Goal: Task Accomplishment & Management: Manage account settings

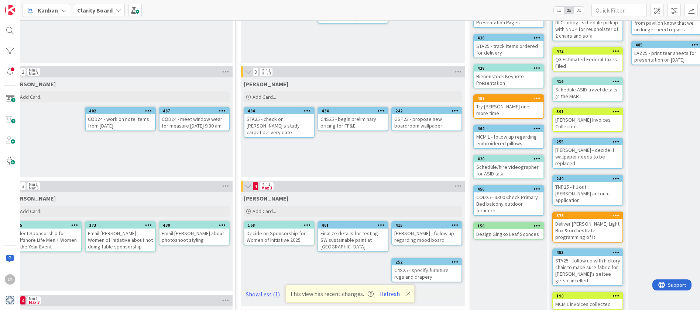
scroll to position [104, 404]
click at [393, 295] on button "Refresh" at bounding box center [389, 294] width 25 height 10
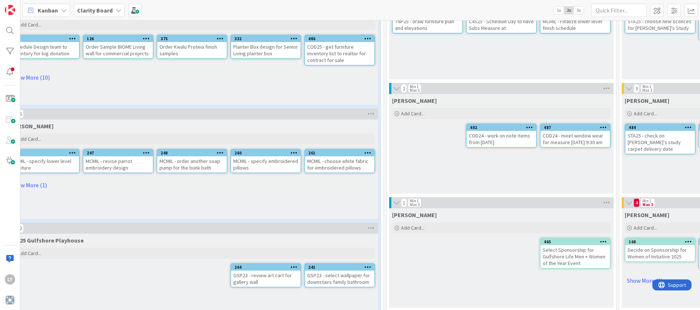
scroll to position [88, 31]
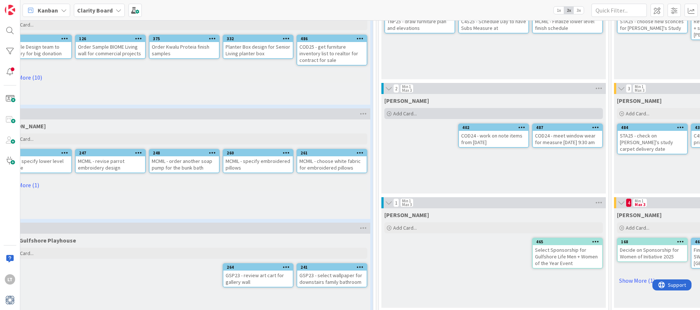
click at [404, 115] on span "Add Card..." at bounding box center [405, 113] width 24 height 7
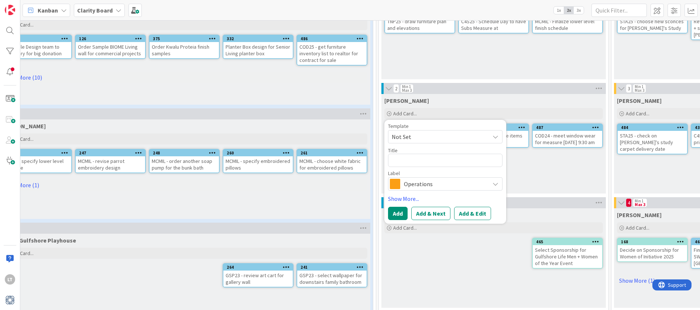
type textarea "x"
type textarea "C"
type textarea "x"
type textarea "C4"
type textarea "x"
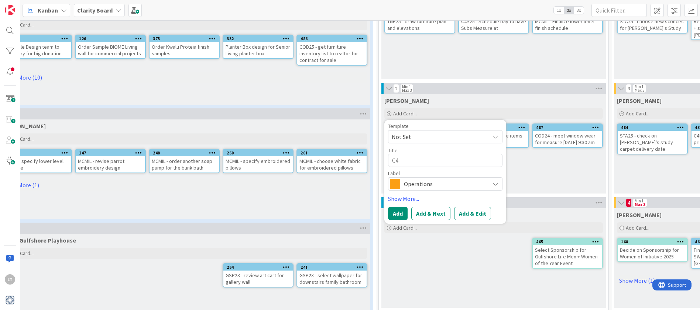
type textarea "C4s"
type textarea "x"
type textarea "C4"
type textarea "x"
type textarea "C4S"
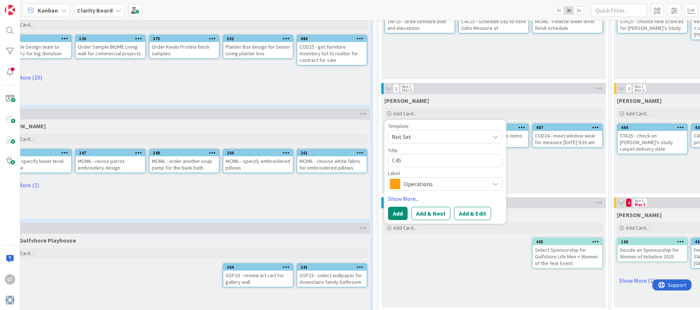
type textarea "x"
type textarea "C4S2"
type textarea "x"
type textarea "C4S25"
type textarea "x"
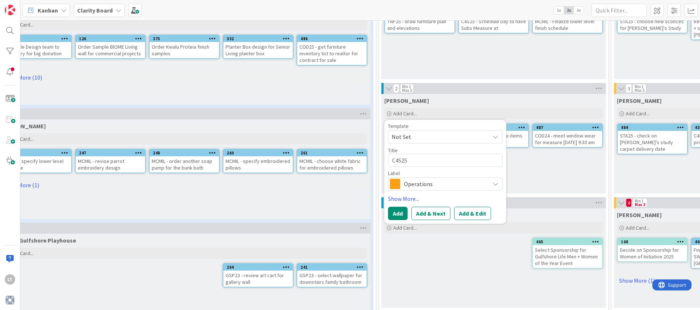
type textarea "C4S25"
type textarea "x"
type textarea "C4S25 -"
type textarea "x"
type textarea "C4S25 -"
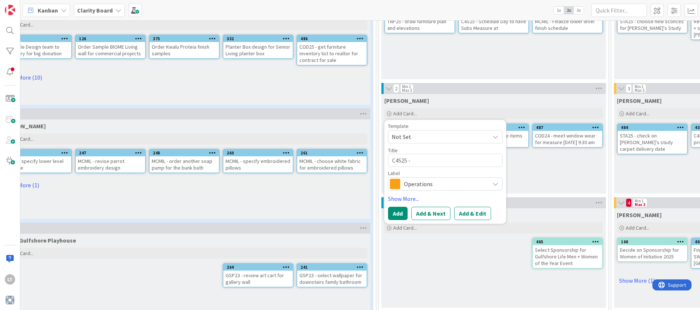
type textarea "x"
type textarea "C4S25 - G"
type textarea "x"
type textarea "C4S25 - Ge"
type textarea "x"
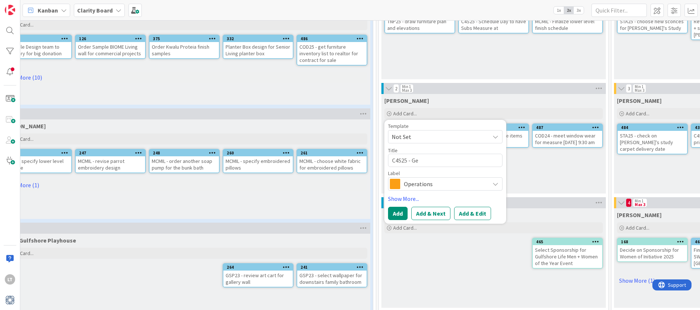
type textarea "C4S25 - Get"
type textarea "x"
type textarea "C4S25 - Get"
type textarea "x"
type textarea "C4S25 - Get T"
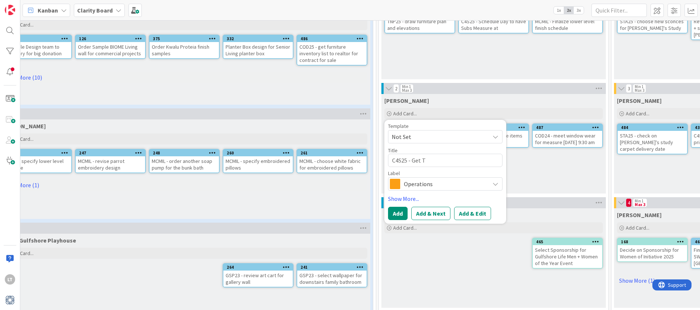
type textarea "x"
type textarea "C4S25 - Get Tu"
type textarea "x"
type textarea "C4S25 - Get Tuu"
type textarea "x"
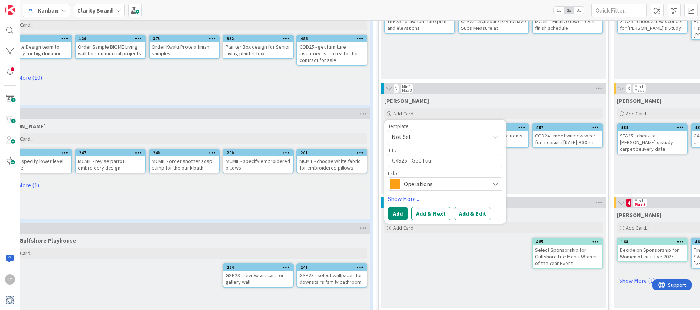
type textarea "C4S25 - Get Tuuc"
type textarea "x"
type textarea "C4S25 - Get Tuuck"
type textarea "x"
type textarea "C4S25 - Get Tuuc"
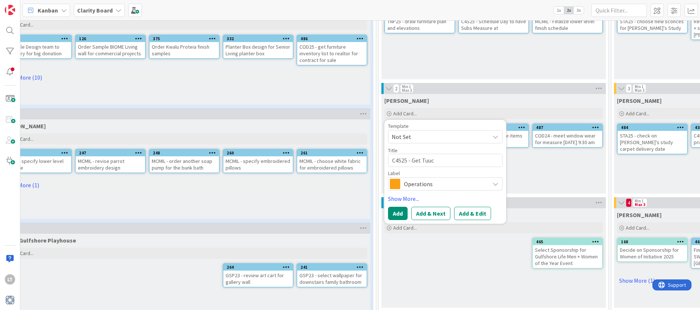
type textarea "x"
type textarea "C4S25 - Get Tuuci"
type textarea "x"
type textarea "C4S25 - Get Tuuci"
type textarea "x"
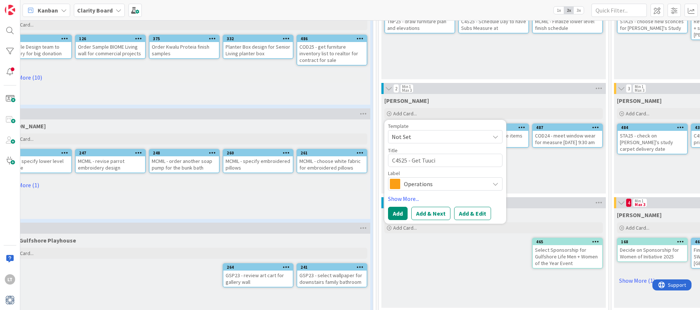
type textarea "C4S25 - Get Tuuci s"
type textarea "x"
type textarea "C4S25 - Get Tuuci sa"
type textarea "x"
type textarea "C4S25 - Get Tuuci sam"
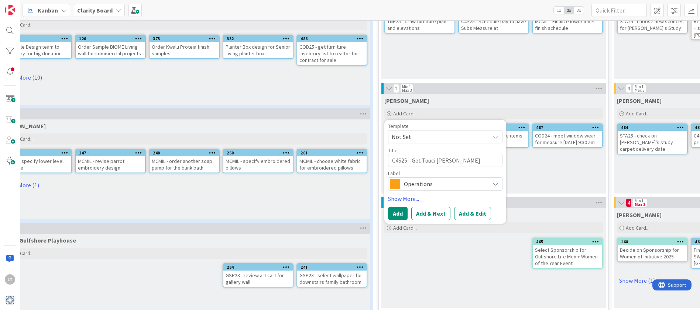
type textarea "x"
type textarea "C4S25 - Get Tuuci samp"
type textarea "x"
type textarea "C4S25 - Get Tuuci sampl"
type textarea "x"
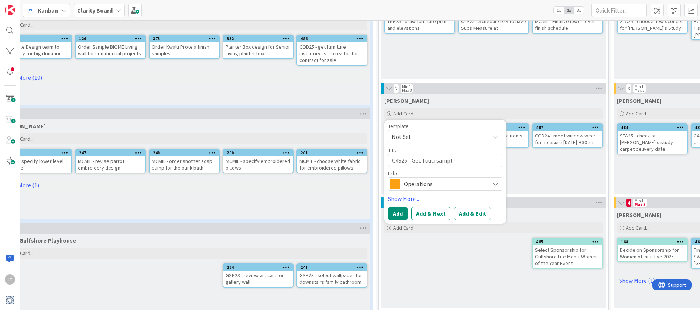
type textarea "C4S25 - Get Tuuci sample"
type textarea "x"
type textarea "C4S25 - Get Tuuci samples"
type textarea "x"
type textarea "C4S25 - Get Tuuci sample"
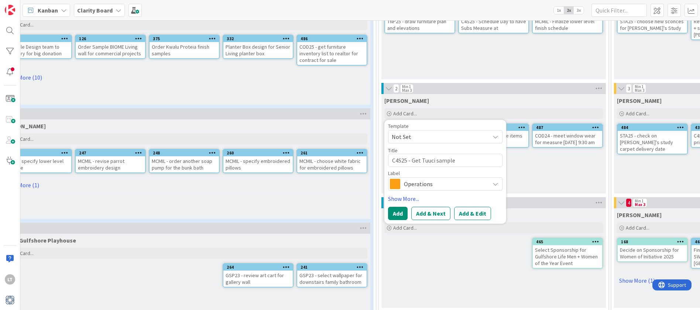
type textarea "x"
type textarea "C4S25 - Get Tuuci sampl"
type textarea "x"
type textarea "C4S25 - Get Tuuci samp"
type textarea "x"
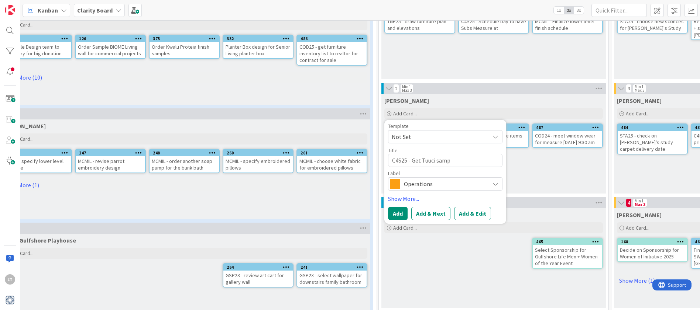
type textarea "C4S25 - Get Tuuci sam"
type textarea "x"
type textarea "C4S25 - Get Tuuci sa"
type textarea "x"
type textarea "C4S25 - Get Tuuci s"
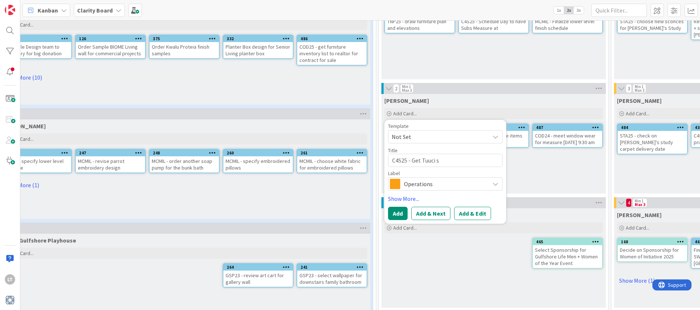
type textarea "x"
type textarea "C4S25 - Get Tuuci"
type textarea "x"
type textarea "C4S25 - Get Tuuci"
type textarea "x"
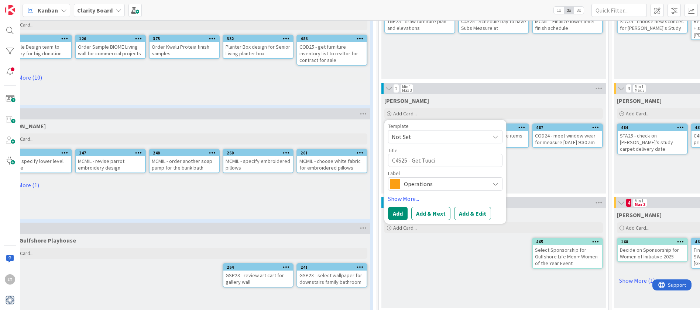
type textarea "C4S25 - Get Tuuc"
type textarea "x"
type textarea "C4S25 - Get Tuu"
type textarea "x"
type textarea "C4S25 - Get Tu"
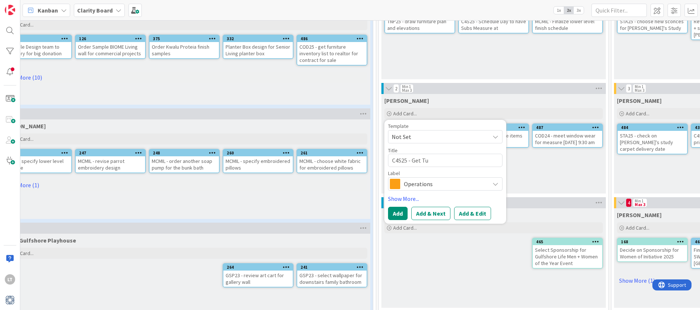
type textarea "x"
type textarea "C4S25 - Get T"
type textarea "x"
type textarea "C4S25 - Get"
type textarea "x"
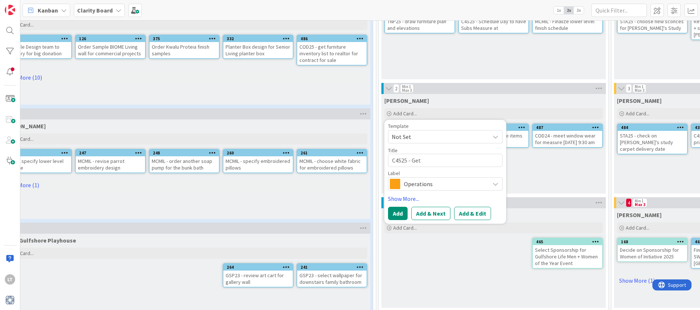
type textarea "C4S25 - Get"
type textarea "x"
type textarea "C4S25 - Ge"
type textarea "x"
type textarea "C4S25 - G"
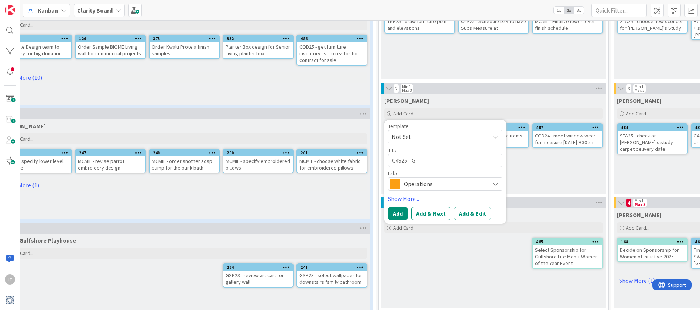
type textarea "x"
type textarea "C4S25 -"
type textarea "x"
type textarea "C4S25 - R"
type textarea "x"
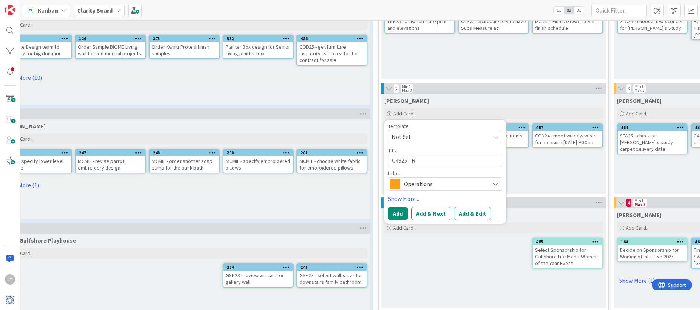
type textarea "C4S25 - Re"
type textarea "x"
type textarea "C4S25 - Req"
type textarea "x"
type textarea "C4S25 - Requ"
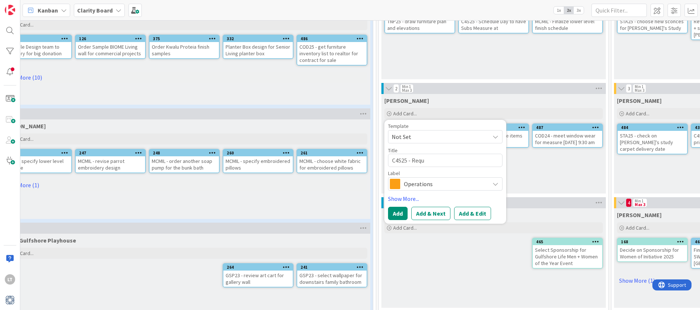
type textarea "x"
type textarea "C4S25 - Reque"
type textarea "x"
type textarea "C4S25 - Reques"
type textarea "x"
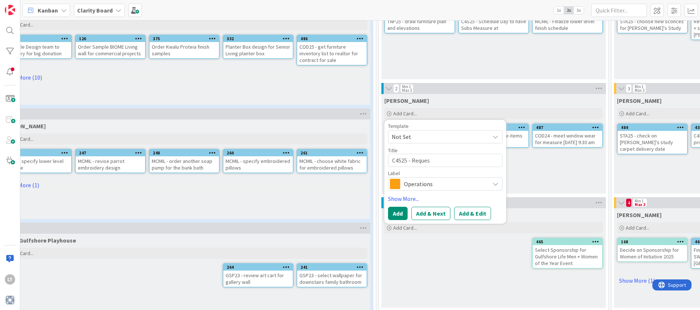
type textarea "C4S25 - Request"
type textarea "x"
type textarea "C4S25 - Request"
type textarea "x"
type textarea "C4S25 - Request T"
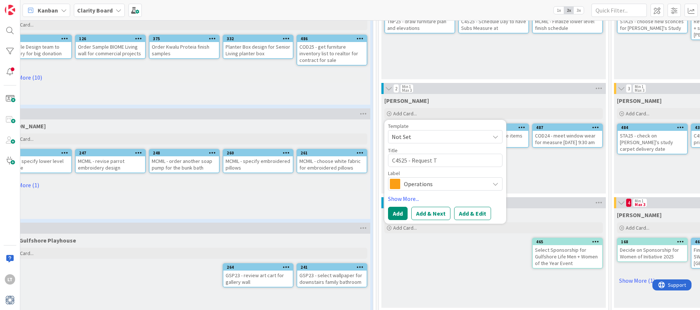
type textarea "x"
type textarea "C4S25 - Request Tu"
type textarea "x"
type textarea "C4S25 - Request Tuu"
type textarea "x"
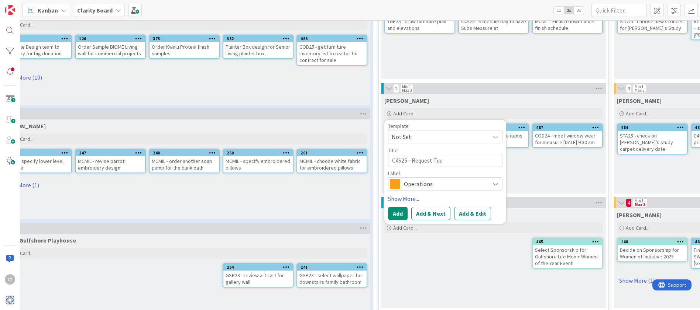
type textarea "C4S25 - Request Tuuc"
type textarea "x"
type textarea "C4S25 - Request Tuuci"
type textarea "x"
type textarea "C4S25 - Request Tuuci"
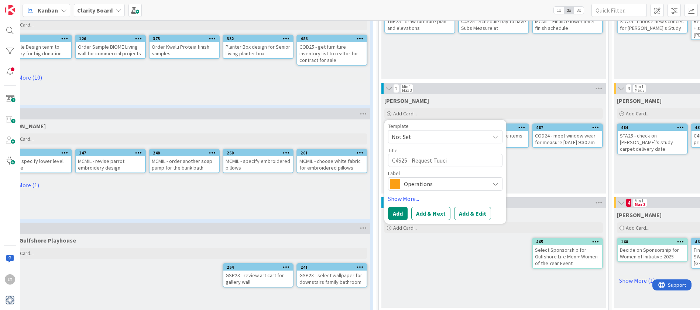
type textarea "x"
type textarea "C4S25 - Request Tuuci S"
type textarea "x"
type textarea "C4S25 - Request Tuuci Sa"
type textarea "x"
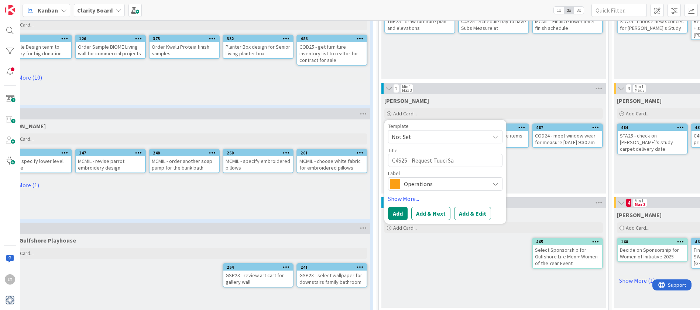
type textarea "C4S25 - Request Tuuci Sam"
type textarea "x"
type textarea "C4S25 - Request Tuuci Samp"
type textarea "x"
type textarea "C4S25 - Request Tuuci Sampl"
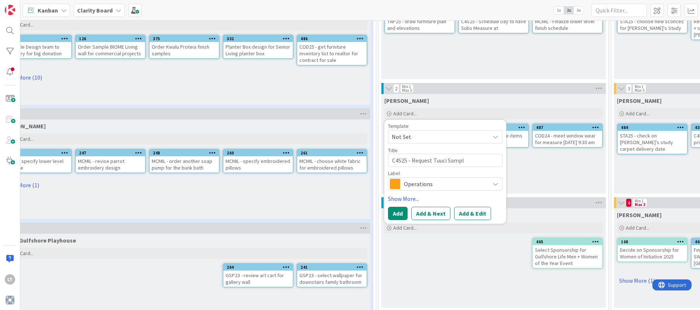
type textarea "x"
type textarea "C4S25 - Request Tuuci Sample"
type textarea "x"
type textarea "C4S25 - Request Tuuci Samples"
click at [425, 186] on span "Operations" at bounding box center [445, 184] width 82 height 10
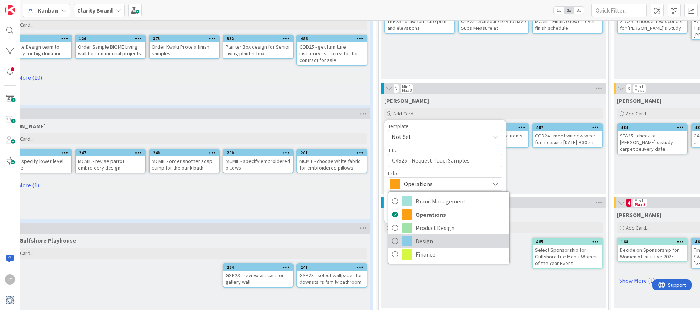
click at [404, 243] on span at bounding box center [407, 241] width 10 height 10
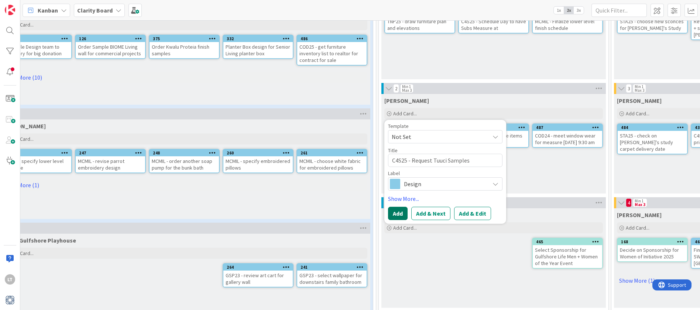
click at [395, 214] on button "Add" at bounding box center [398, 213] width 20 height 13
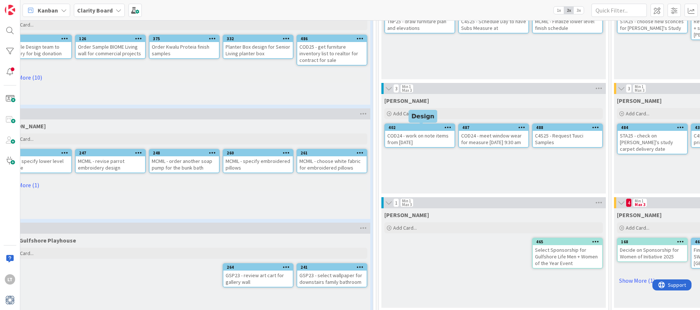
click at [437, 127] on div "402" at bounding box center [421, 127] width 66 height 5
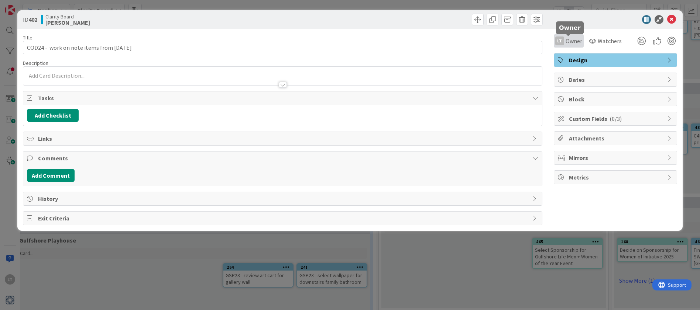
click at [566, 41] on span "Owner" at bounding box center [574, 41] width 17 height 9
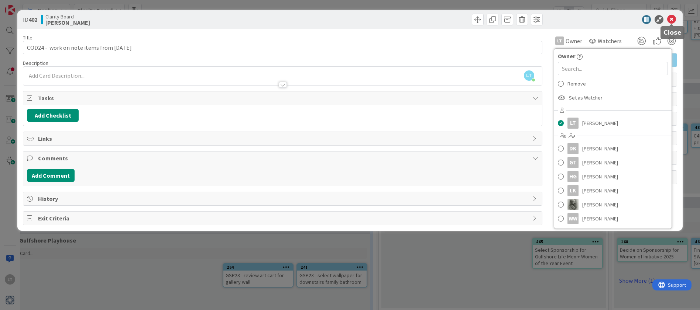
click at [671, 23] on icon at bounding box center [671, 19] width 9 height 9
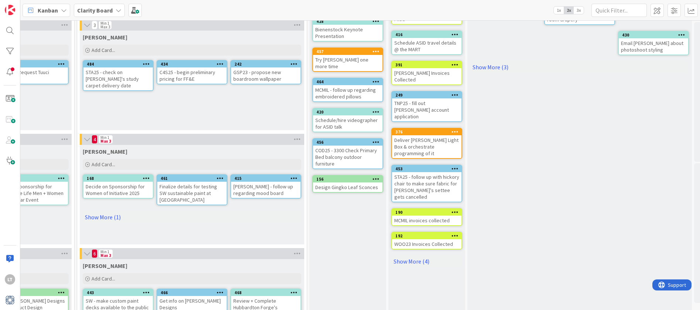
scroll to position [151, 567]
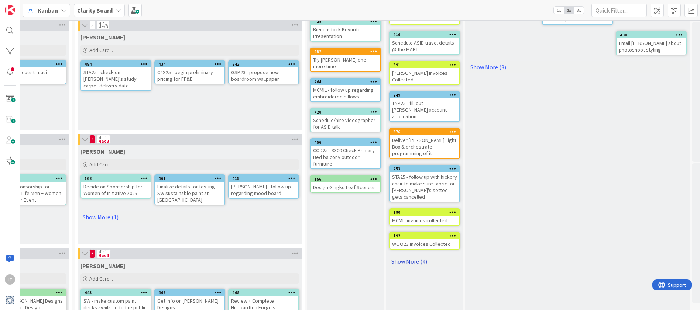
click at [422, 256] on link "Show More (4)" at bounding box center [424, 262] width 71 height 12
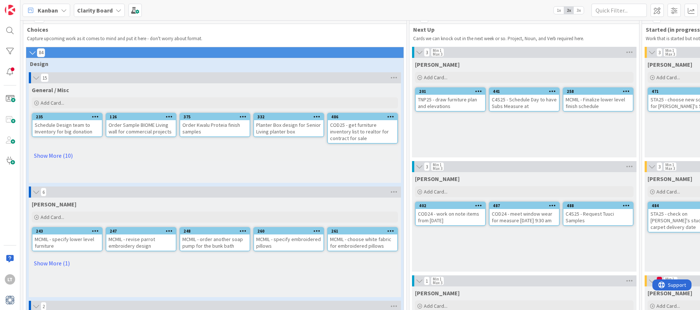
scroll to position [10, 0]
click at [55, 157] on link "Show More (10)" at bounding box center [215, 156] width 366 height 12
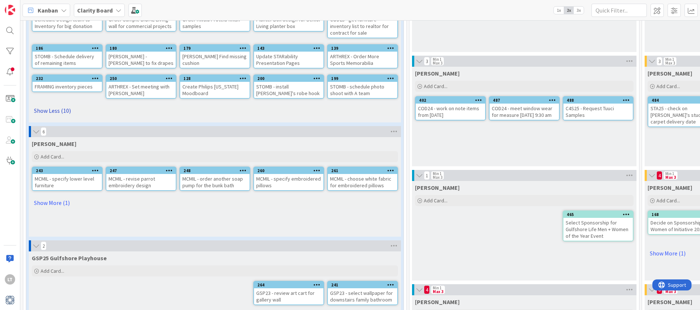
scroll to position [121, 0]
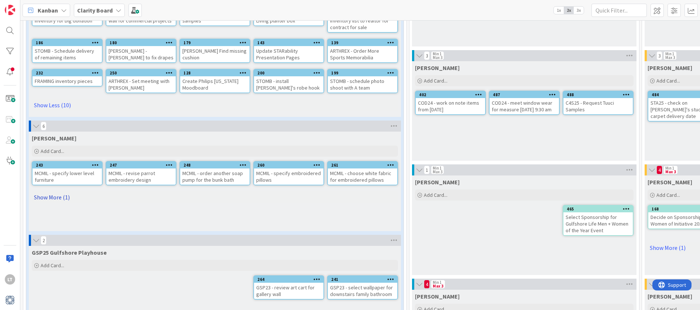
click at [62, 198] on link "Show More (1)" at bounding box center [215, 198] width 366 height 12
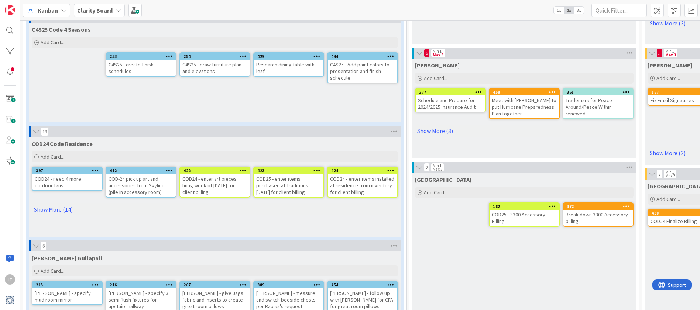
scroll to position [467, 0]
click at [58, 210] on link "Show More (14)" at bounding box center [215, 209] width 366 height 12
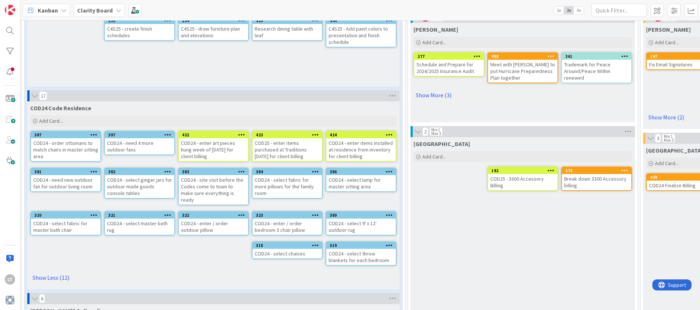
scroll to position [503, 2]
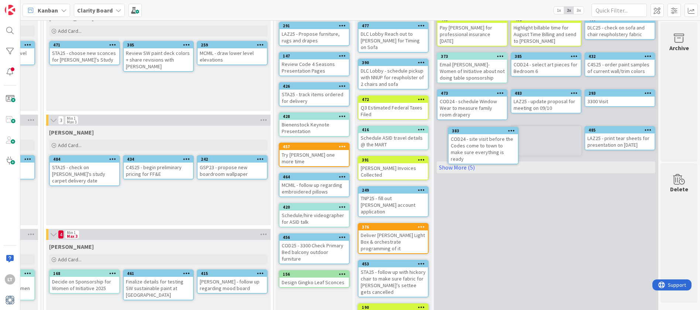
drag, startPoint x: 200, startPoint y: 176, endPoint x: 221, endPoint y: 174, distance: 20.8
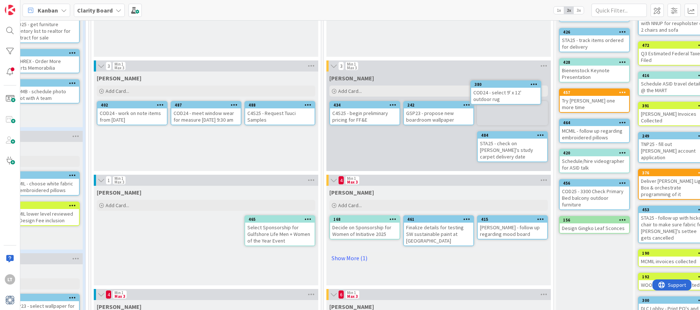
scroll to position [106, 318]
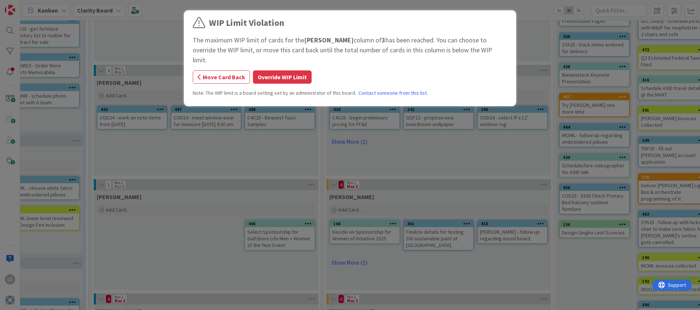
drag, startPoint x: 66, startPoint y: 169, endPoint x: 711, endPoint y: 106, distance: 648.7
click at [267, 71] on button "Override WIP Limit" at bounding box center [282, 77] width 59 height 13
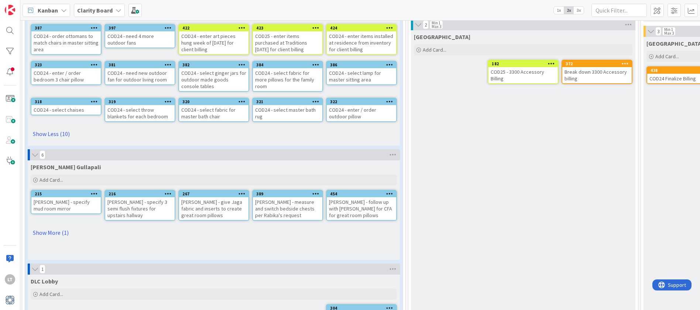
scroll to position [610, 1]
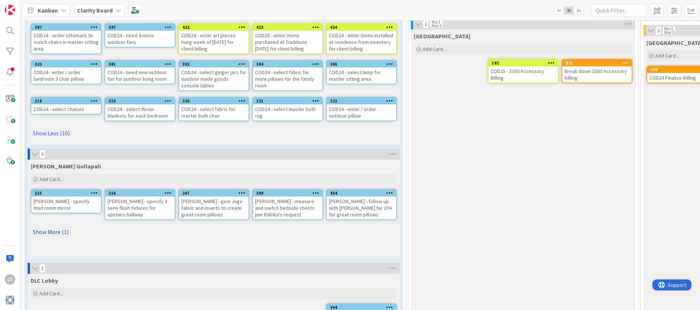
click at [54, 232] on link "Show More (1)" at bounding box center [214, 232] width 366 height 12
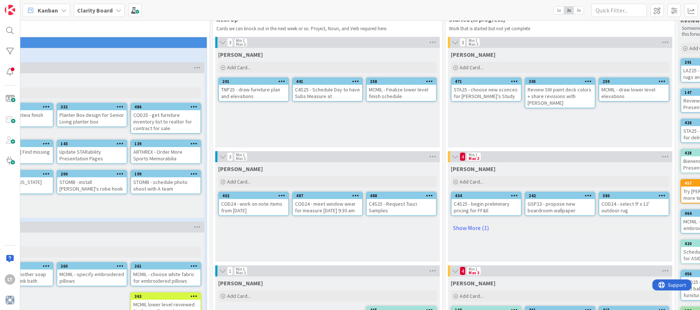
scroll to position [17, 197]
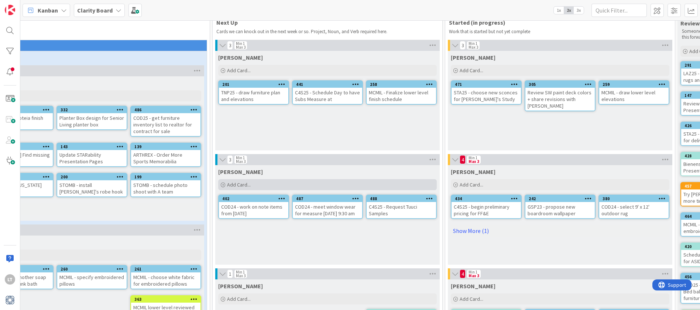
click at [261, 185] on div "Add Card..." at bounding box center [327, 184] width 219 height 11
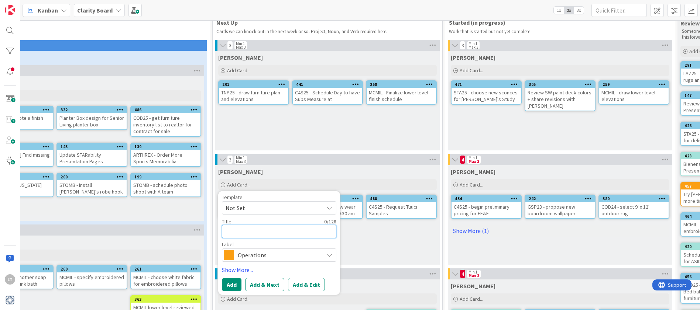
type textarea "x"
type textarea "S"
type textarea "x"
type textarea "ST"
type textarea "x"
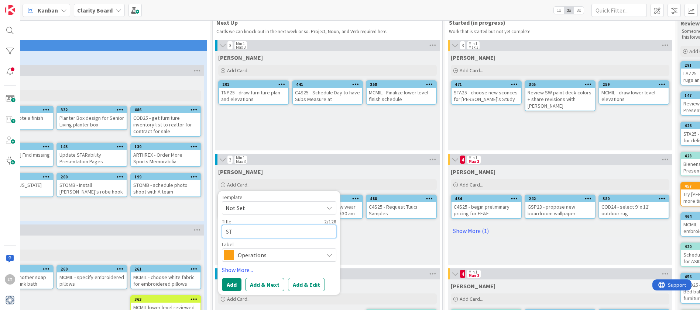
type textarea "STA"
type textarea "x"
type textarea "STA2"
type textarea "x"
type textarea "STA25"
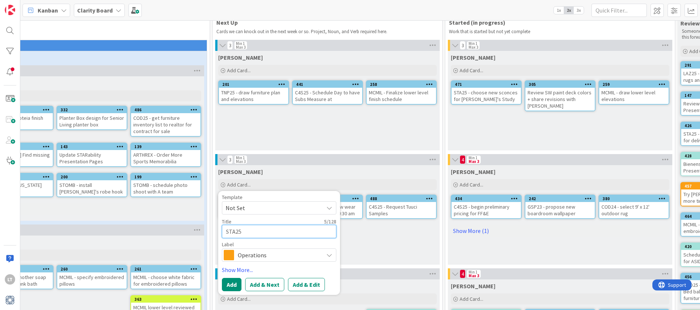
type textarea "x"
type textarea "STA25"
type textarea "x"
type textarea "STA25 -"
type textarea "x"
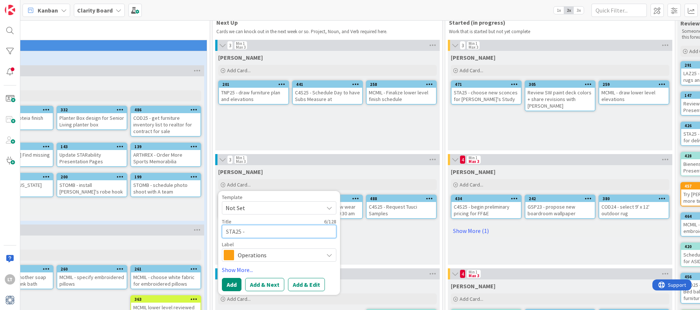
type textarea "STA25 -"
type textarea "x"
type textarea "STA25 - G"
type textarea "x"
type textarea "STA25 - Gi"
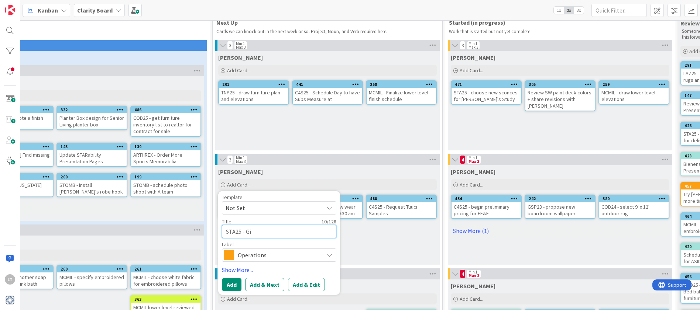
type textarea "x"
type textarea "STA25 - Giv"
type textarea "x"
type textarea "STA25 - Give"
type textarea "x"
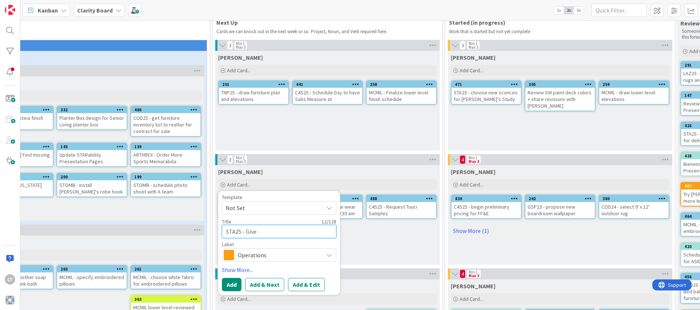
type textarea "STA25 - Give"
type textarea "x"
type textarea "STA25 - Give D"
type textarea "x"
type textarea "STA25 - Give De"
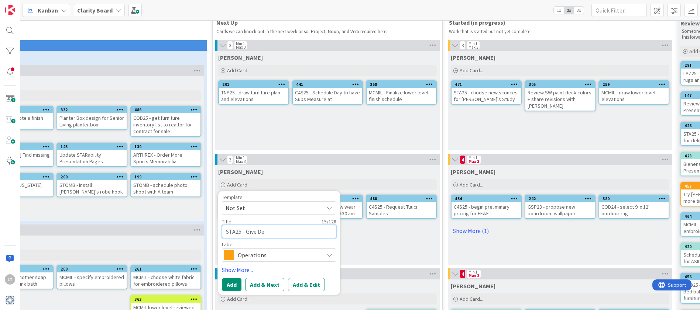
type textarea "x"
type textarea "STA25 - Give Dev"
type textarea "x"
type textarea "STA25 - Give Devo"
type textarea "x"
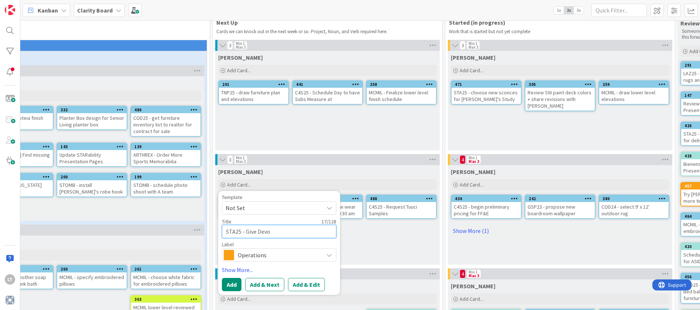
type textarea "STA25 - Give Devon"
type textarea "x"
type textarea "STA25 - Give Devon"
type textarea "x"
type textarea "STA25 - Give Devon r"
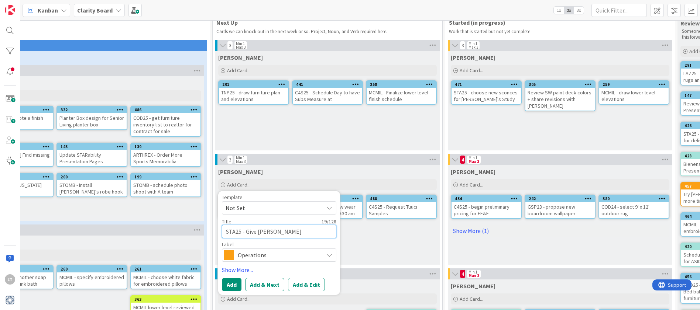
type textarea "x"
type textarea "STA25 - Give Devon re"
type textarea "x"
type textarea "STA25 - Give Devon rec"
type textarea "x"
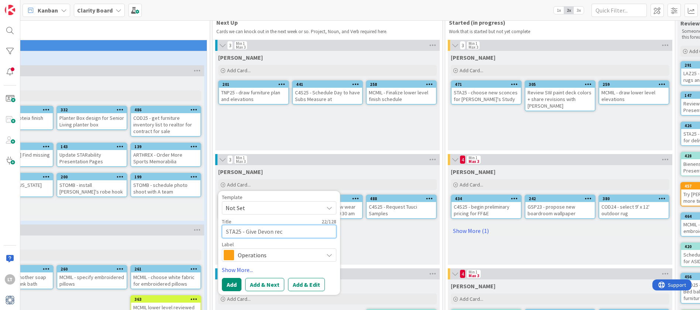
type textarea "STA25 - Give Devon rece"
type textarea "x"
type textarea "STA25 - Give Devon recei"
type textarea "x"
type textarea "STA25 - Give Devon receiv"
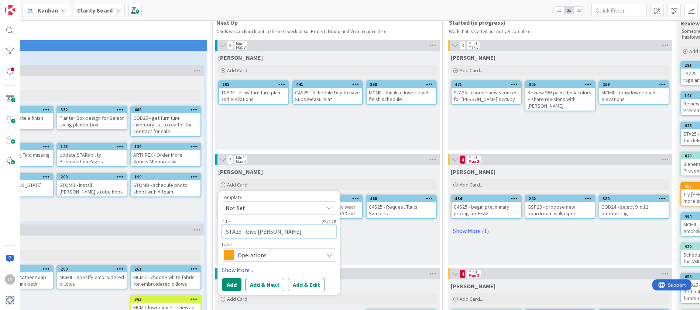
type textarea "x"
type textarea "STA25 - Give Devon receive"
type textarea "x"
type textarea "STA25 - Give Devon receivei"
type textarea "x"
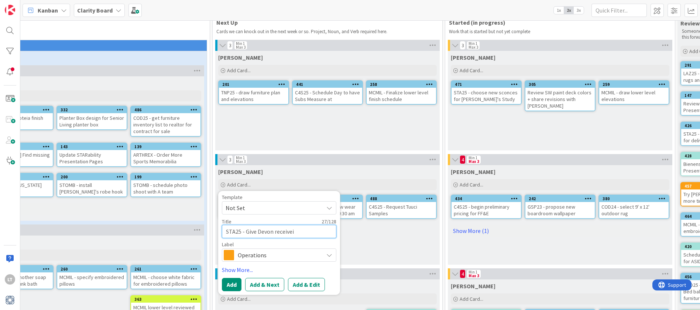
type textarea "STA25 - Give Devon receive"
type textarea "x"
type textarea "STA25 - Give Devon receiv"
type textarea "x"
type textarea "STA25 - Give Devon receivi"
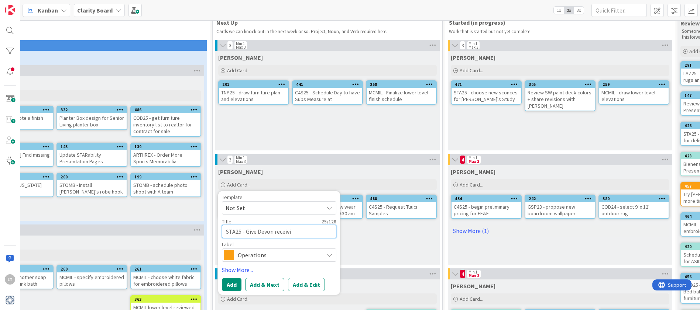
type textarea "x"
type textarea "STA25 - Give Devon receivin"
type textarea "x"
type textarea "STA25 - Give Devon receiving"
type textarea "x"
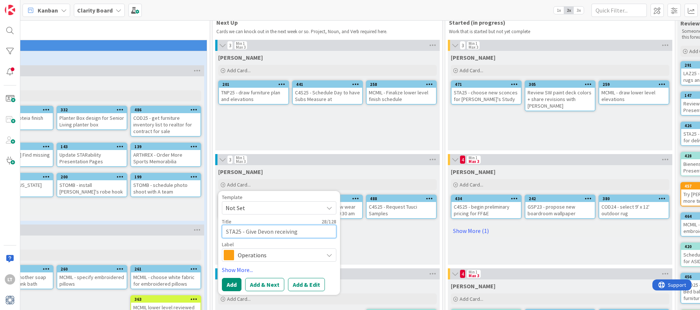
type textarea "STA25 - Give Devon receiving"
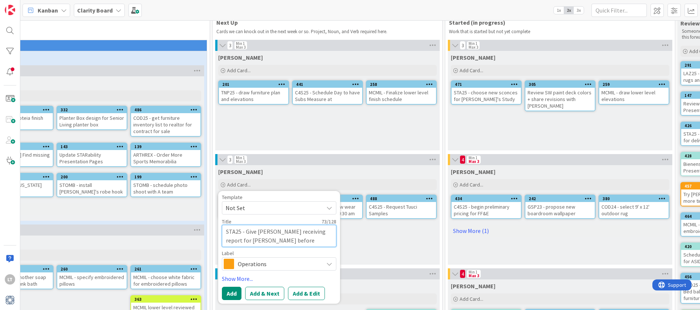
scroll to position [17, 238]
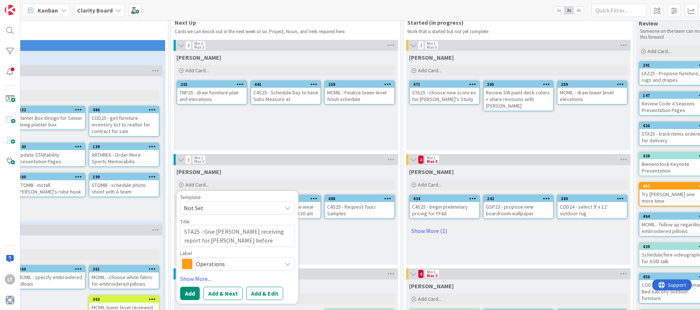
click at [282, 265] on div "Operations" at bounding box center [237, 264] width 114 height 13
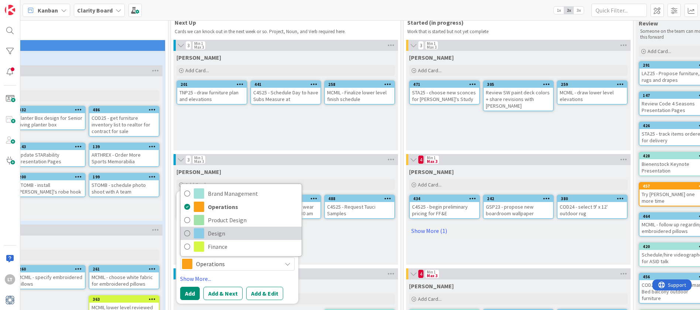
click at [240, 240] on link "Design" at bounding box center [241, 233] width 121 height 13
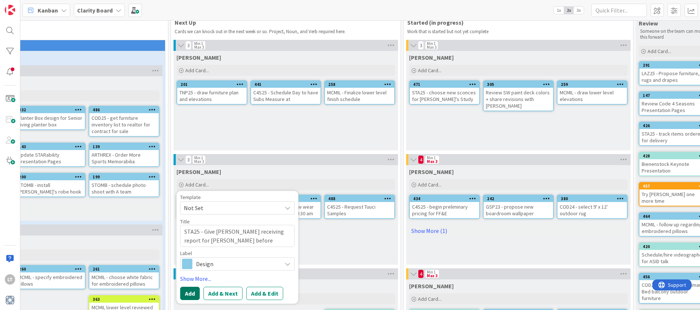
click at [192, 294] on button "Add" at bounding box center [190, 293] width 20 height 13
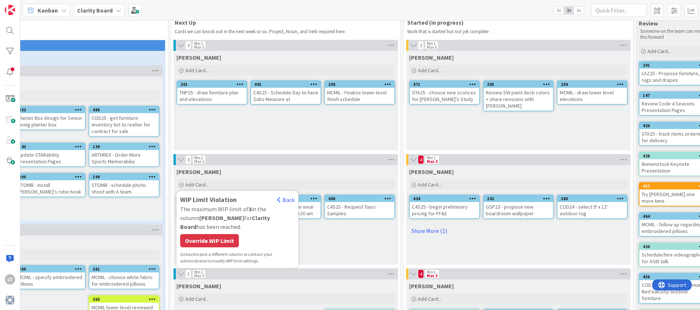
scroll to position [17, 231]
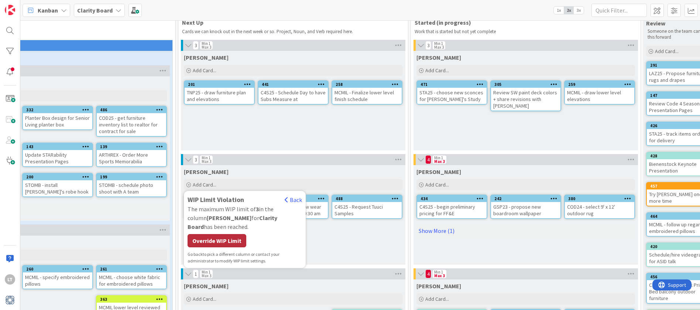
click at [219, 234] on div "Override WIP Limit" at bounding box center [217, 240] width 59 height 13
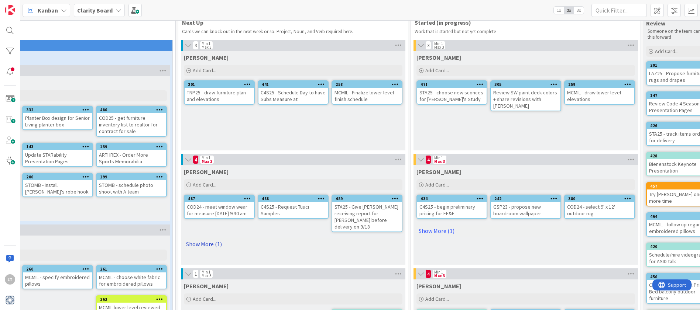
click at [209, 238] on link "Show More (1)" at bounding box center [293, 244] width 219 height 12
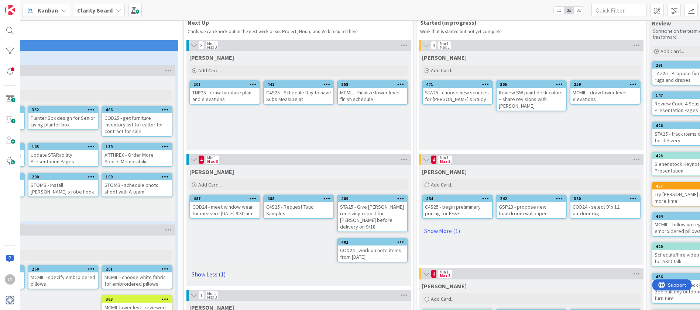
scroll to position [20, 226]
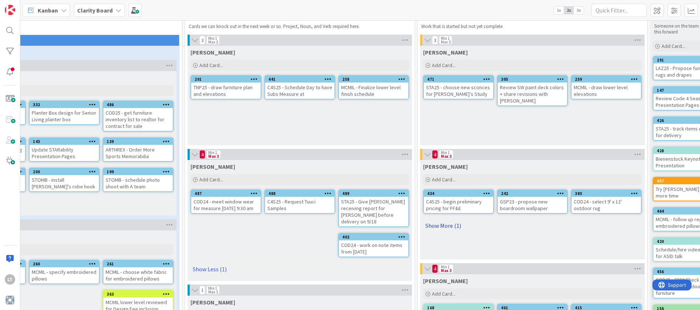
click at [439, 226] on link "Show More (1)" at bounding box center [532, 226] width 219 height 12
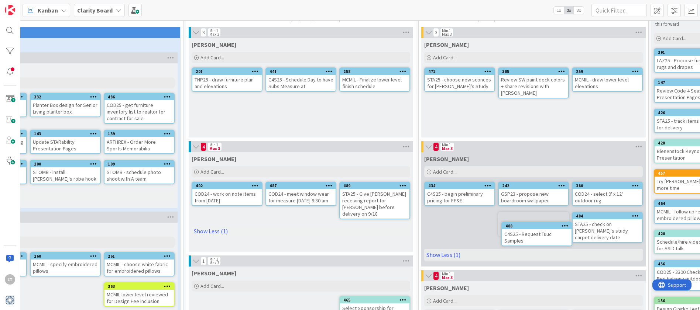
scroll to position [34, 223]
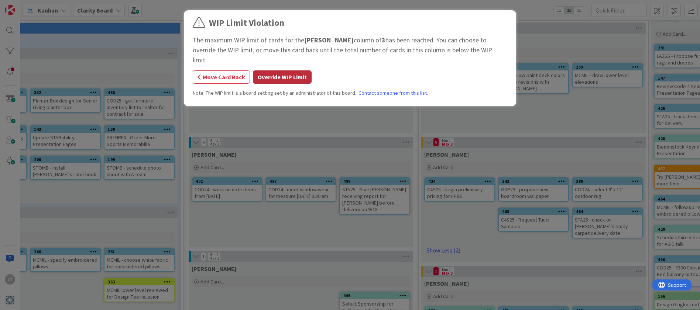
click at [279, 71] on button "Override WIP Limit" at bounding box center [282, 77] width 59 height 13
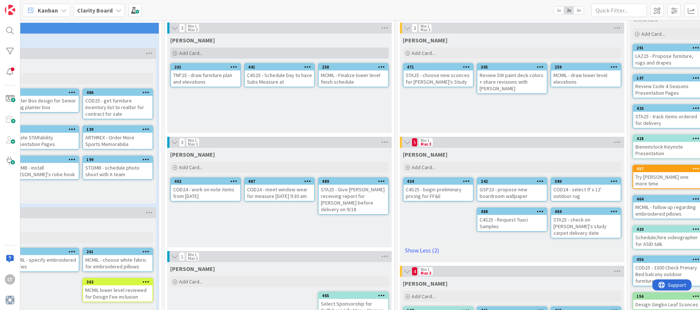
scroll to position [34, 233]
